Goal: Transaction & Acquisition: Purchase product/service

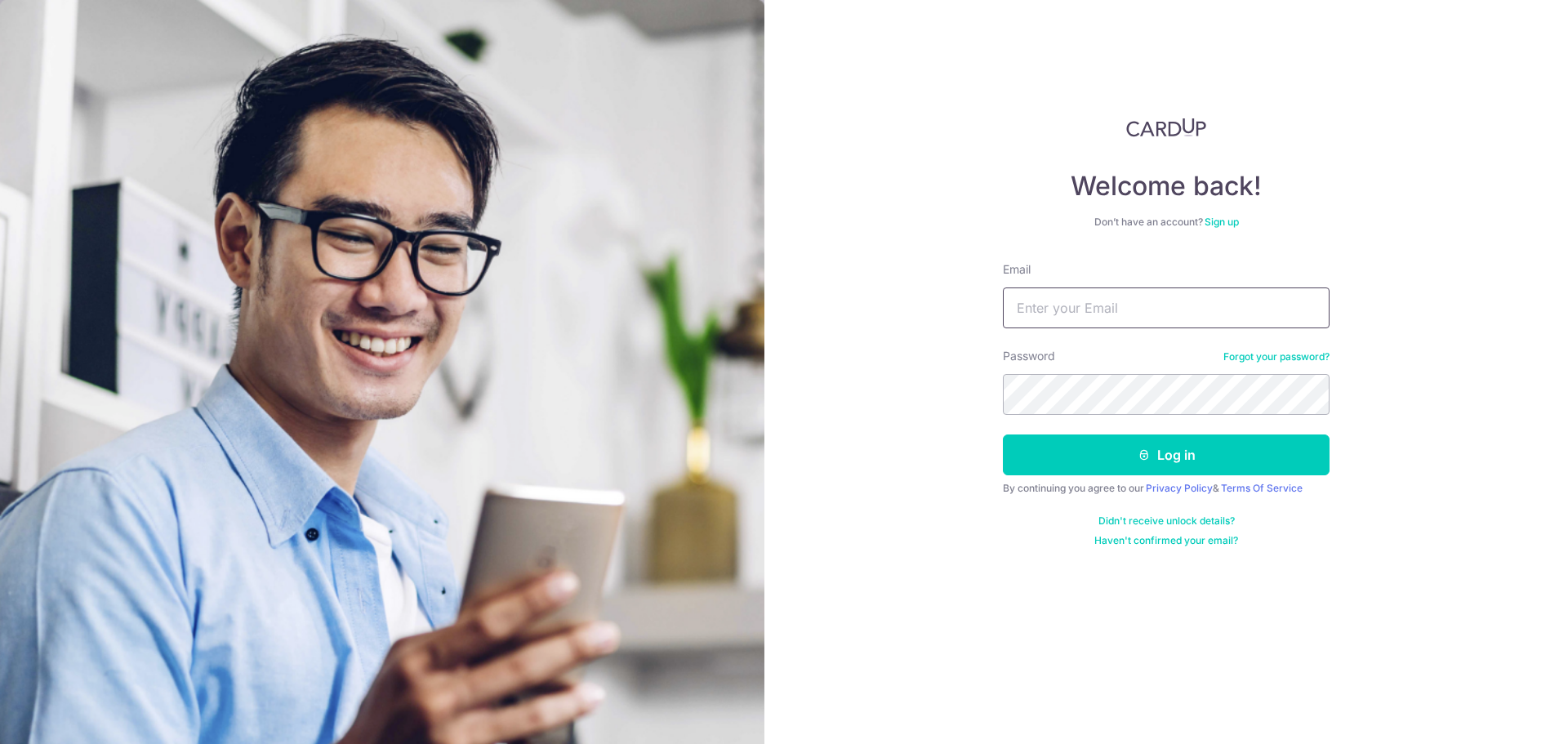
drag, startPoint x: 0, startPoint y: 0, endPoint x: 1083, endPoint y: 301, distance: 1124.1
click at [1083, 301] on input "Email" at bounding box center [1166, 308] width 327 height 41
type input "[PERSON_NAME][EMAIL_ADDRESS][PERSON_NAME][DOMAIN_NAME]"
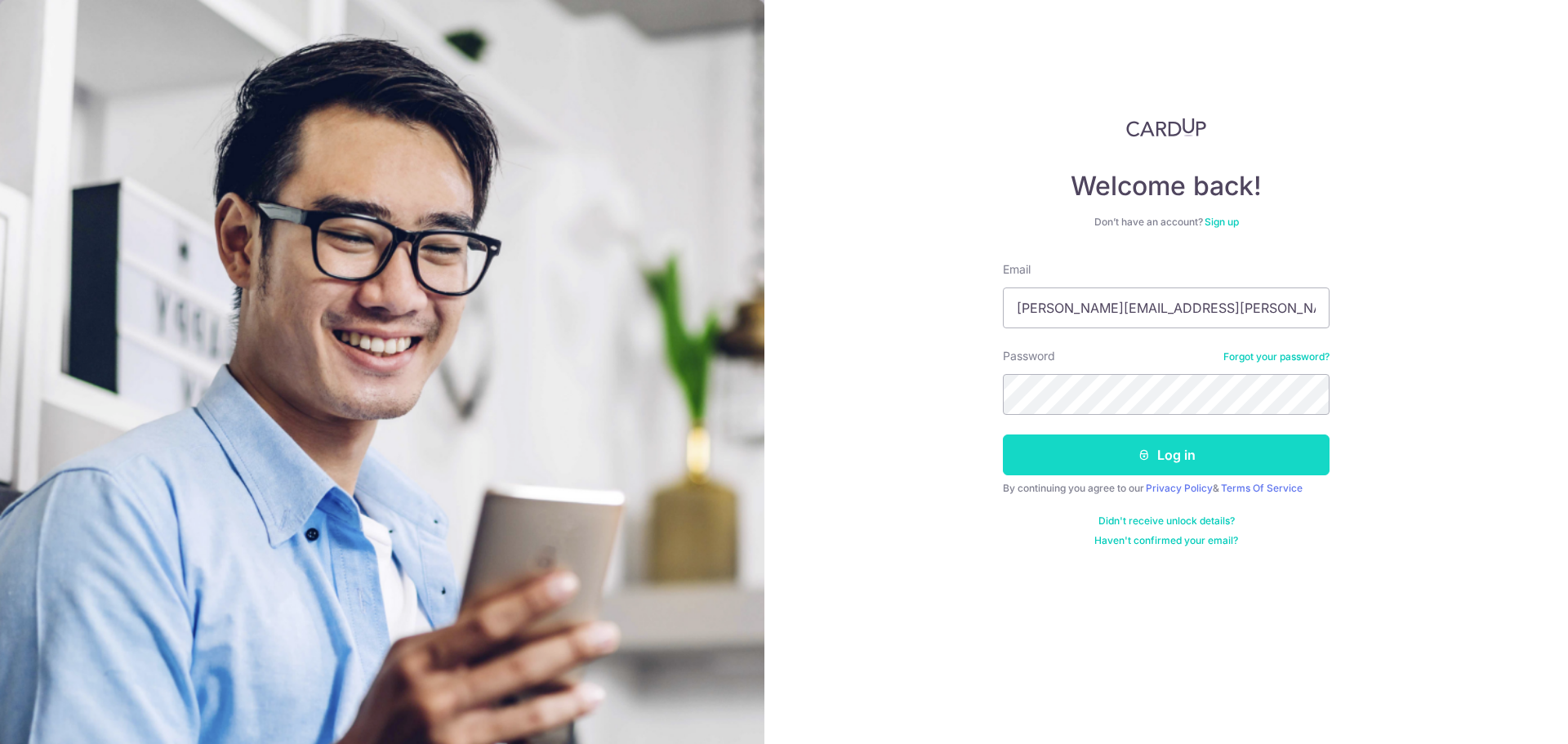
click at [1076, 457] on button "Log in" at bounding box center [1166, 455] width 327 height 41
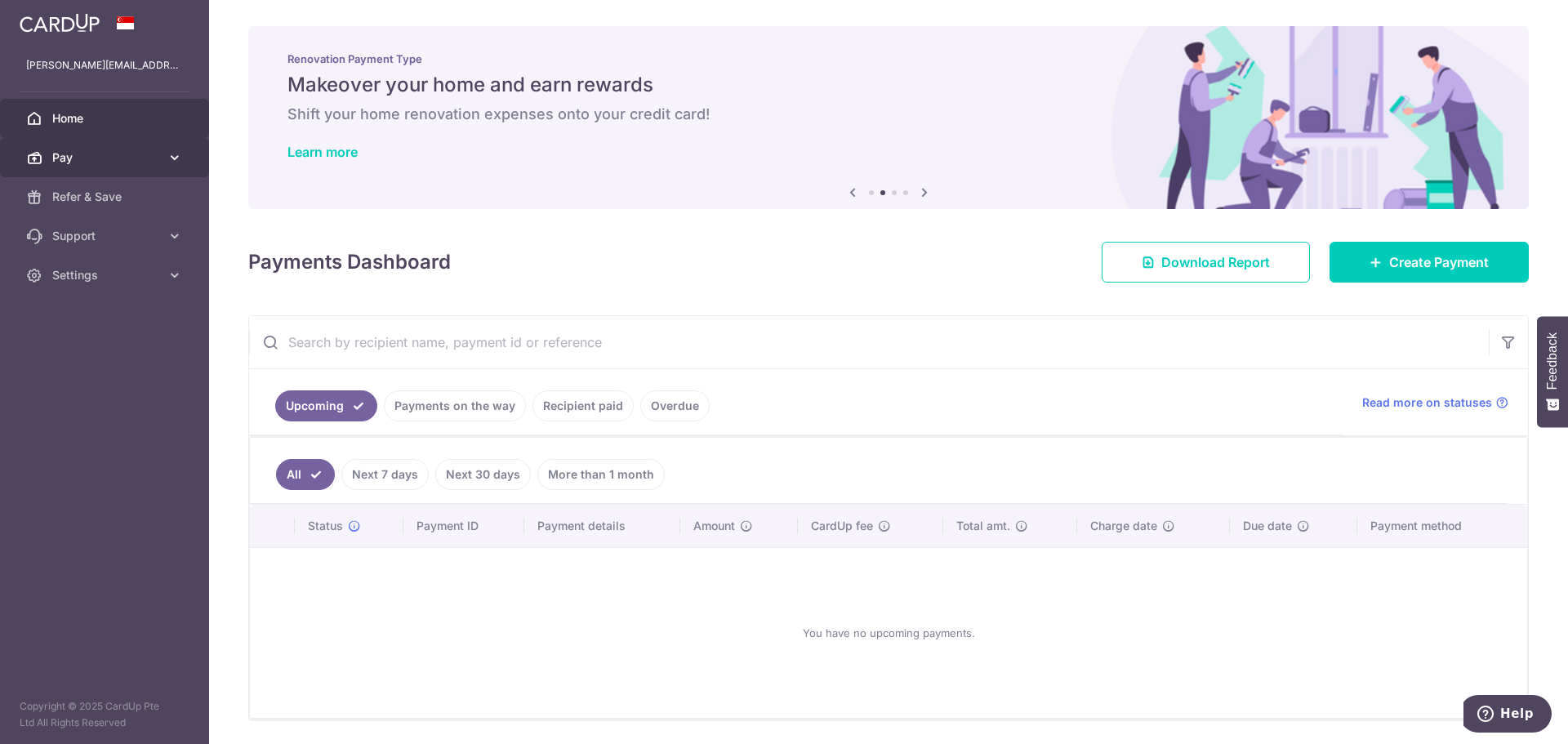
click at [90, 155] on span "Pay" at bounding box center [106, 157] width 107 height 16
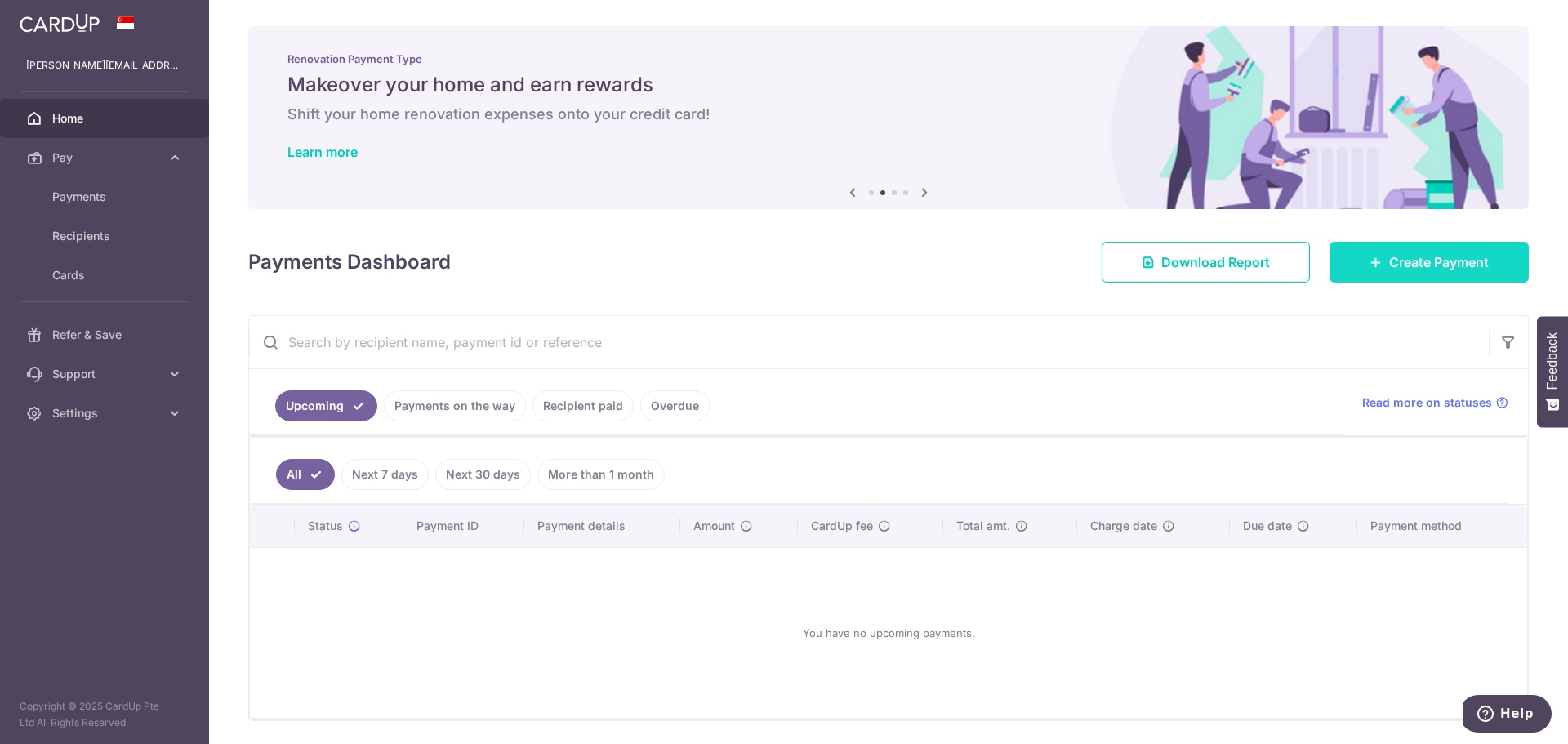
click at [1390, 264] on span "Create Payment" at bounding box center [1439, 262] width 100 height 20
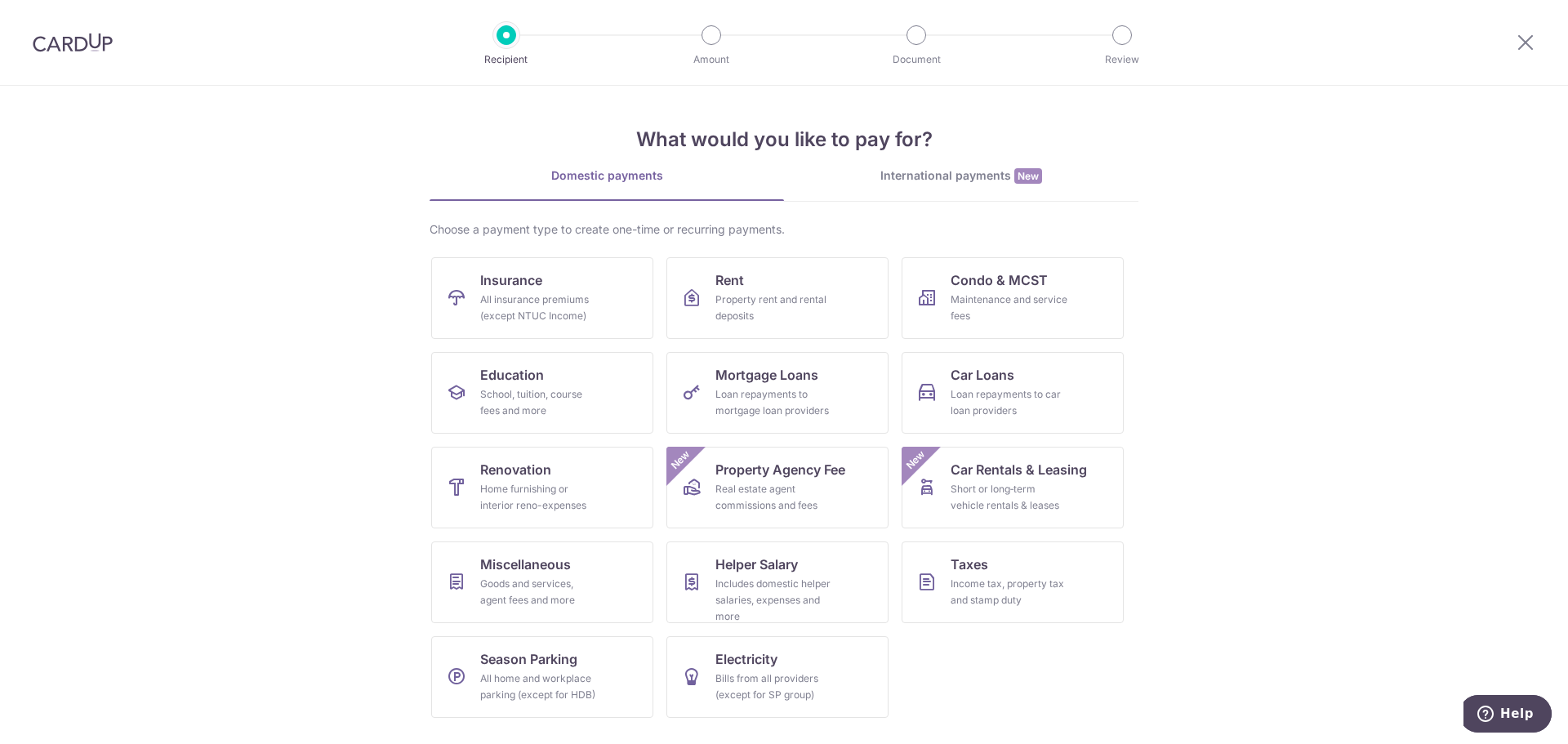
click at [291, 238] on section "What would you like to pay for? Domestic payments International payments New Ch…" at bounding box center [784, 415] width 1568 height 658
click at [400, 143] on section "What would you like to pay for? Domestic payments International payments New Ch…" at bounding box center [784, 415] width 1568 height 658
